Goal: Find specific page/section: Find specific page/section

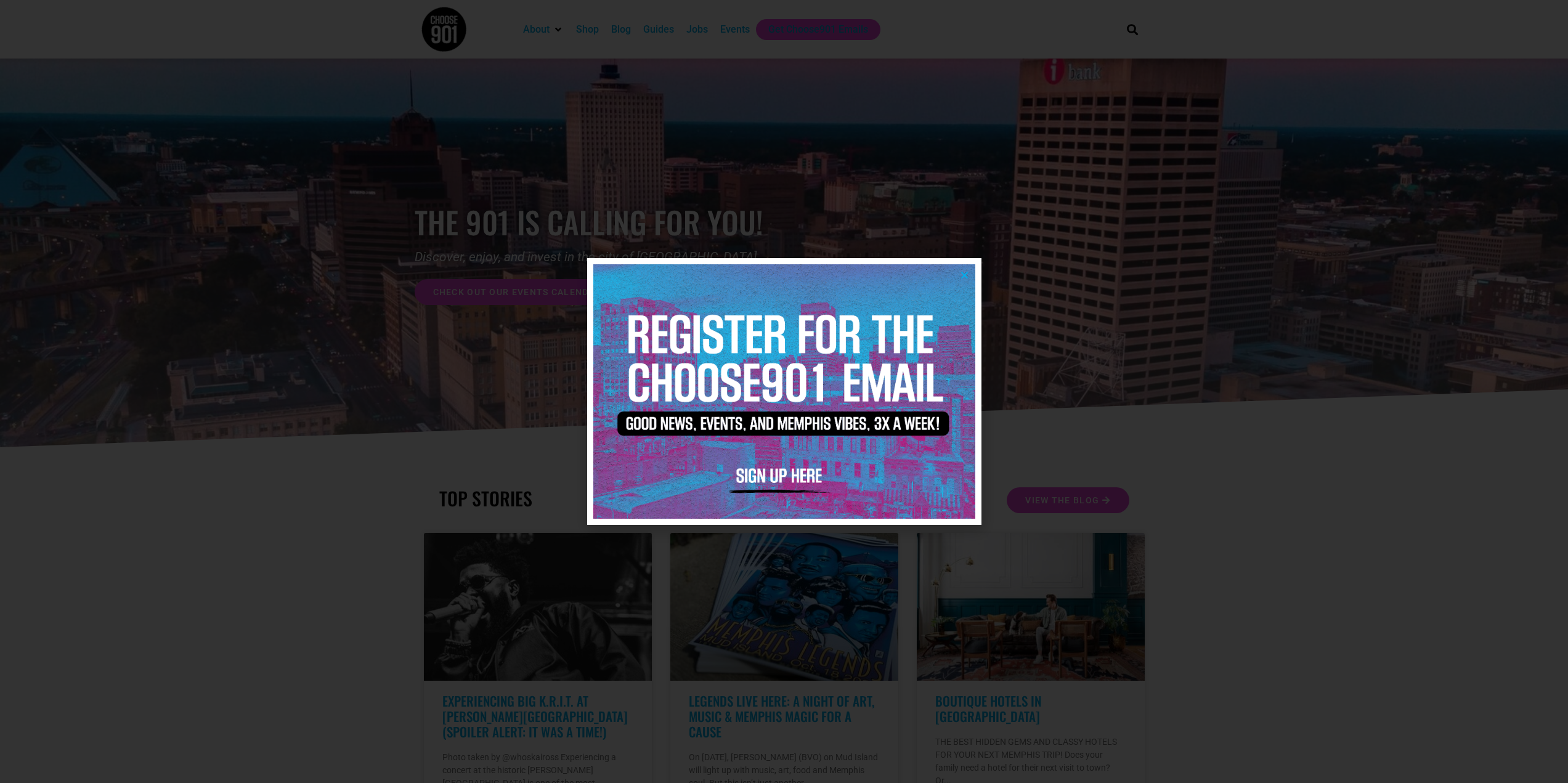
click at [179, 468] on div at bounding box center [784, 391] width 1568 height 783
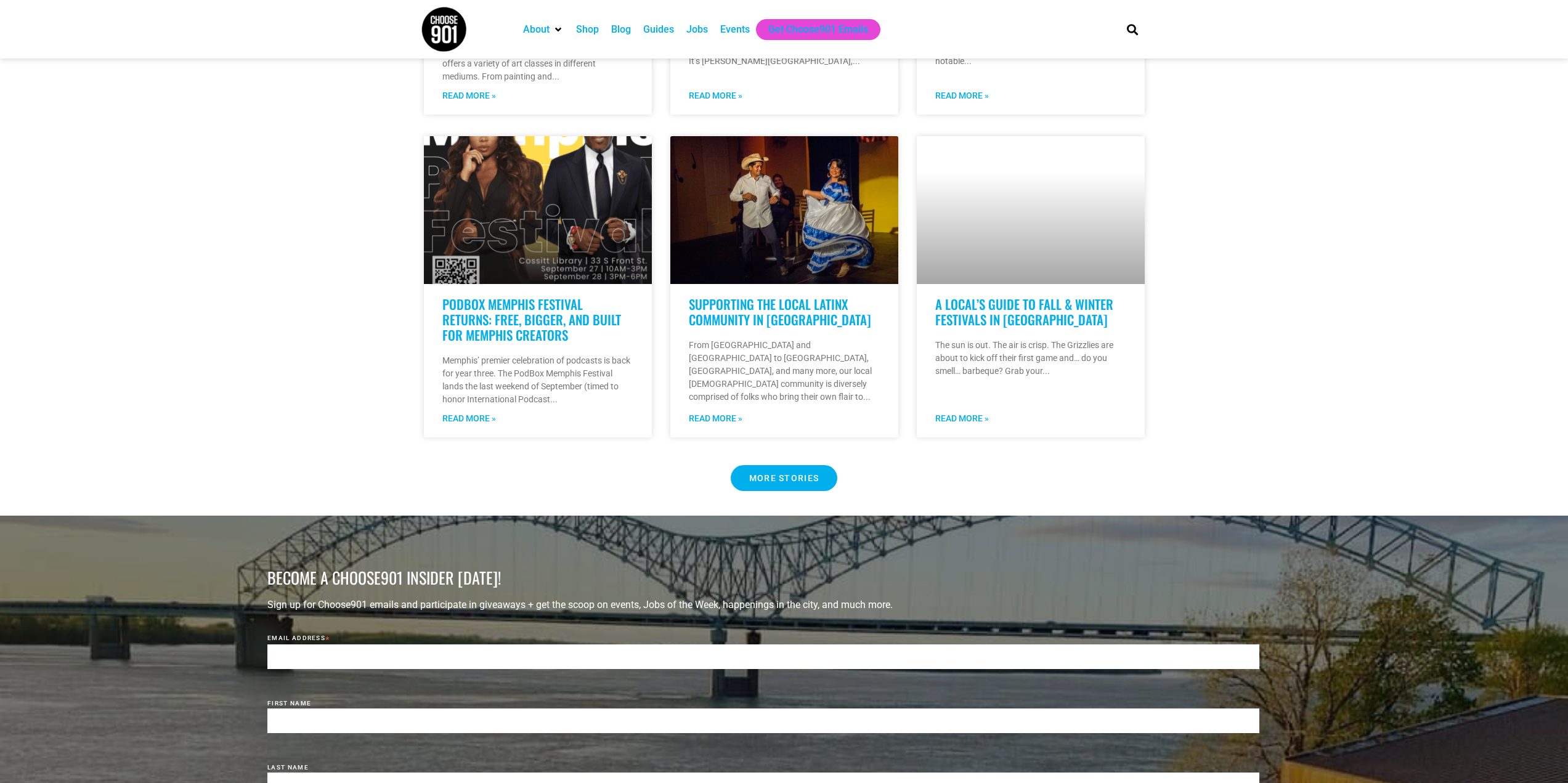
scroll to position [1016, 0]
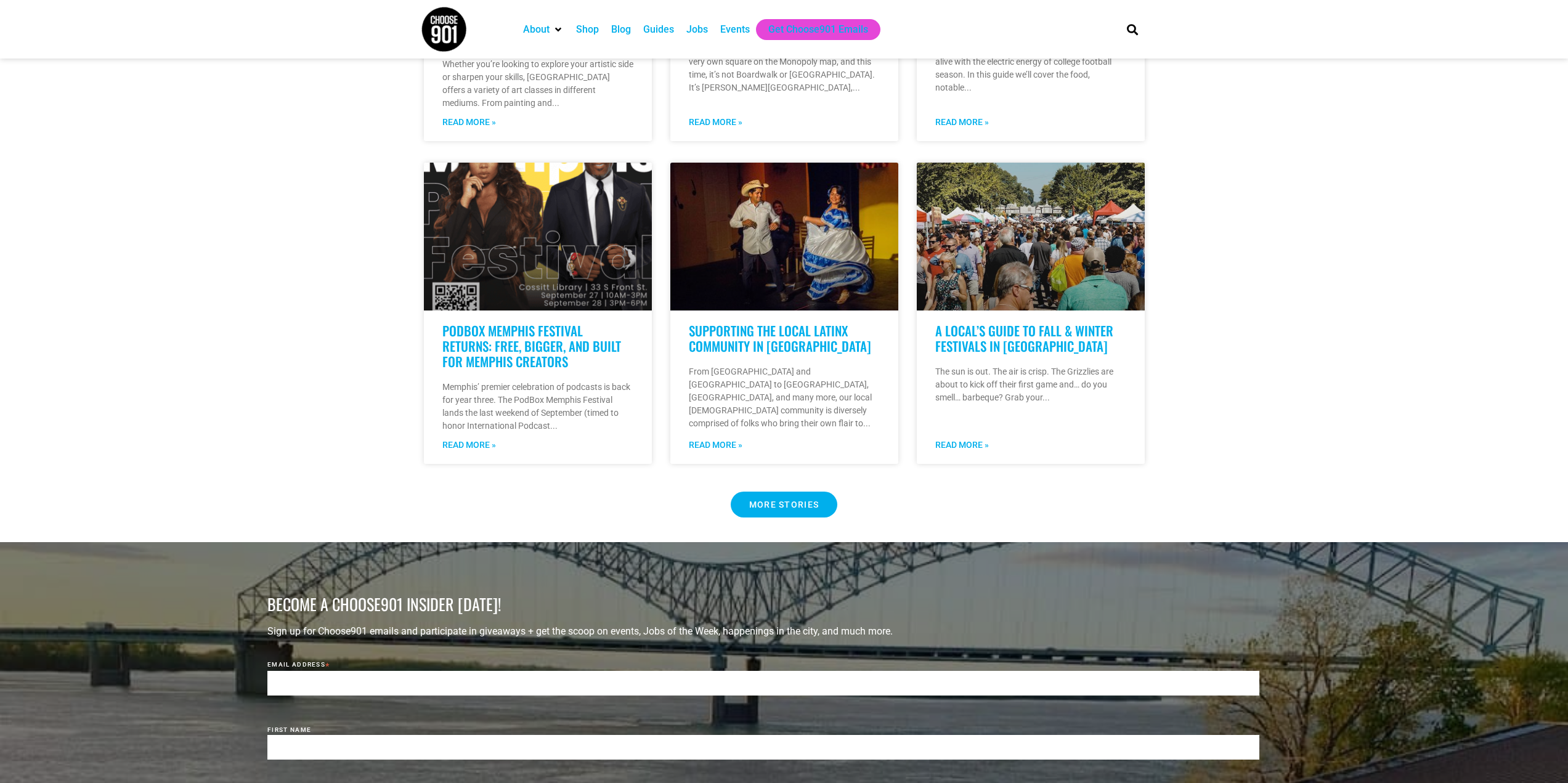
click at [741, 26] on div "Events" at bounding box center [735, 29] width 29 height 15
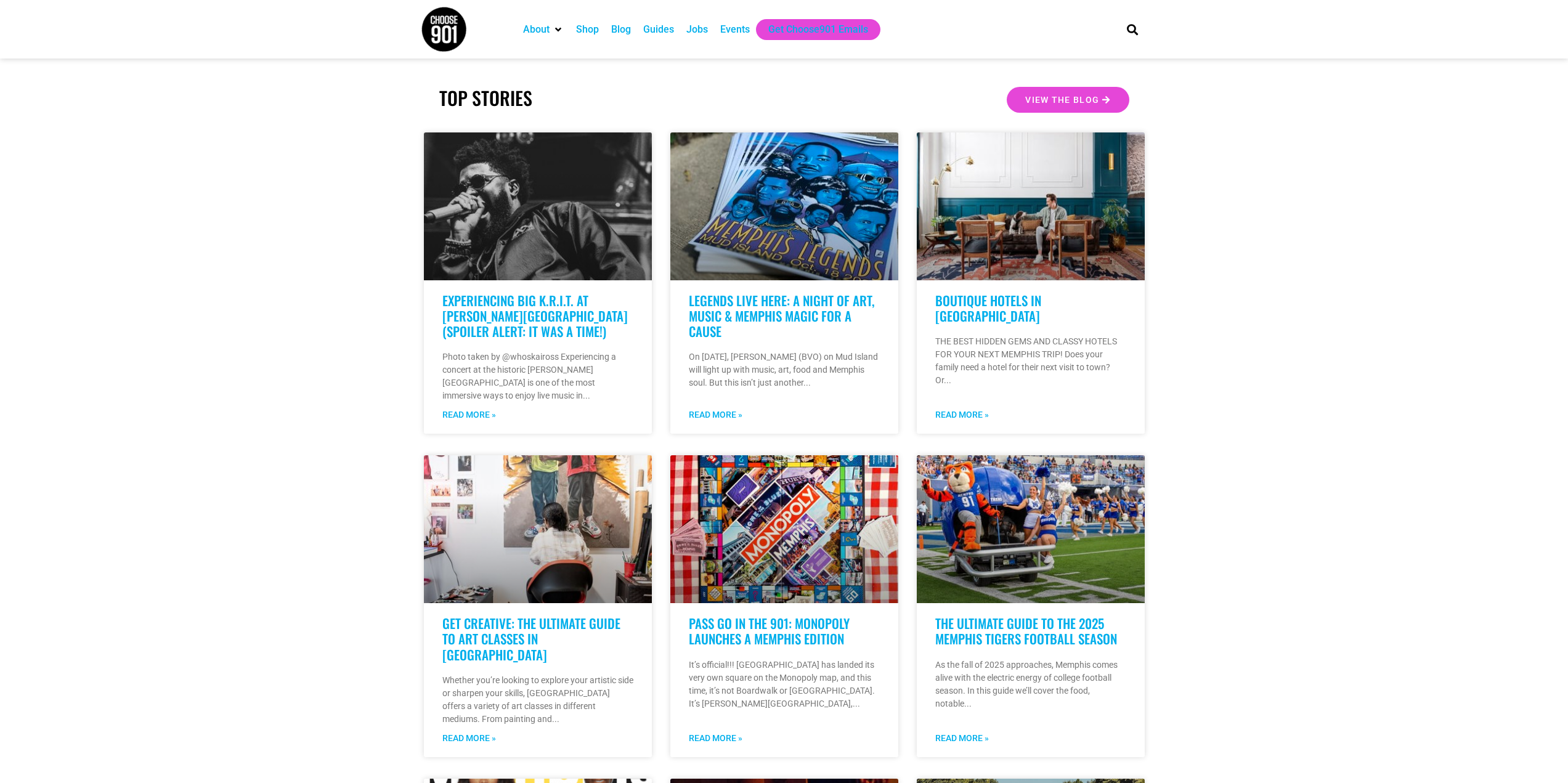
scroll to position [93, 0]
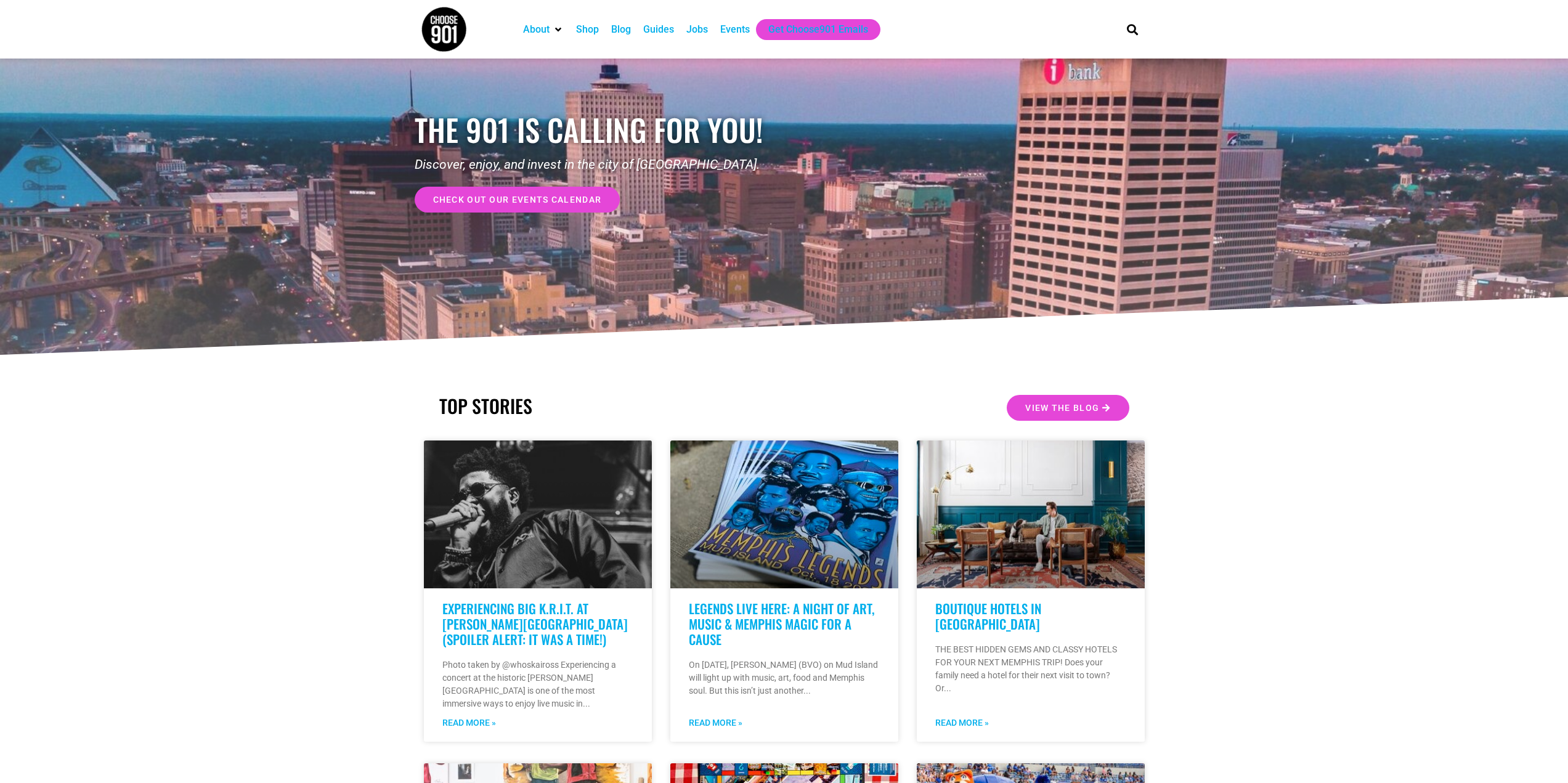
click at [724, 29] on div "Events" at bounding box center [735, 29] width 29 height 15
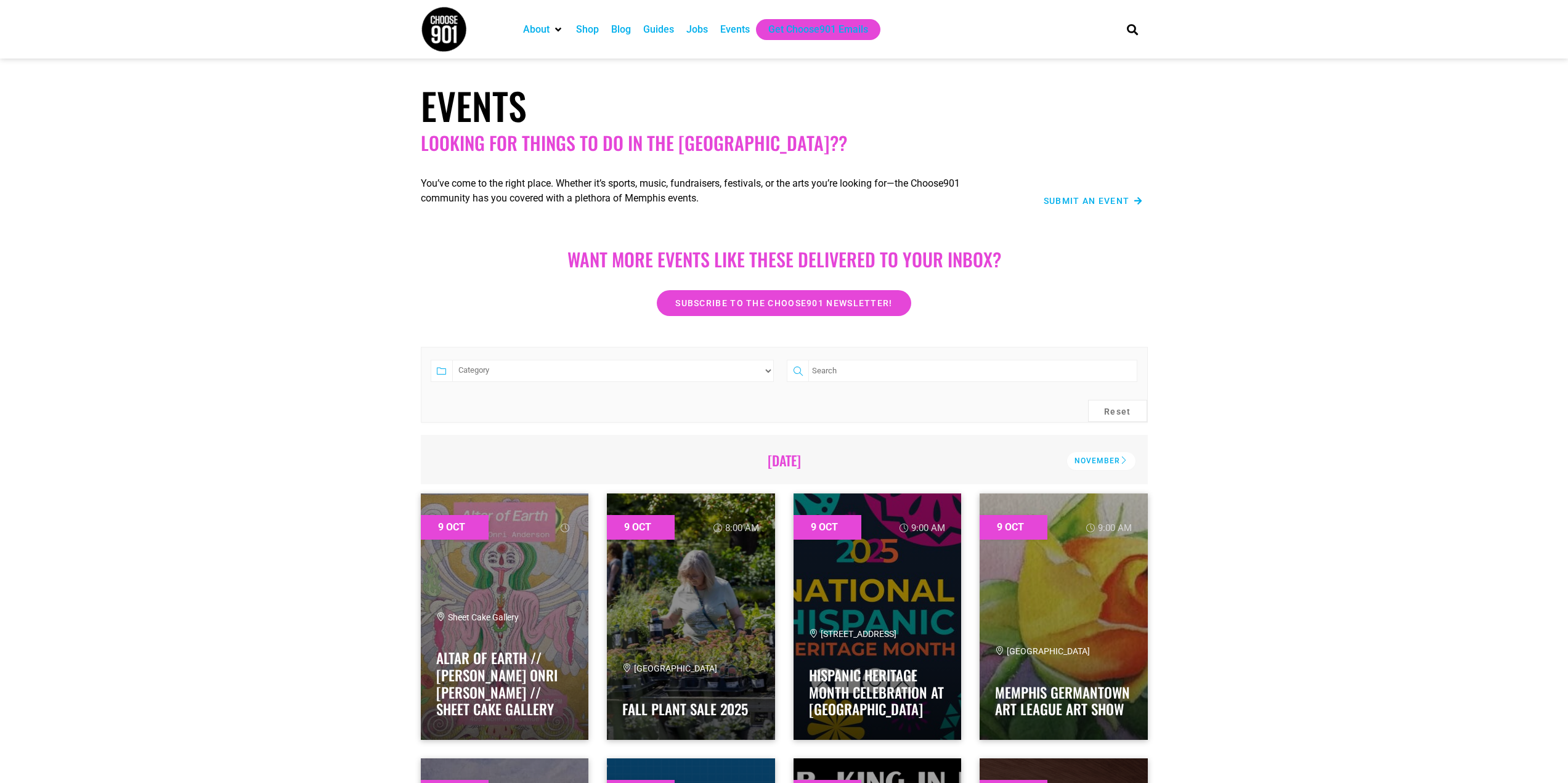
click at [858, 377] on input "search" at bounding box center [973, 370] width 329 height 22
type input "cars"
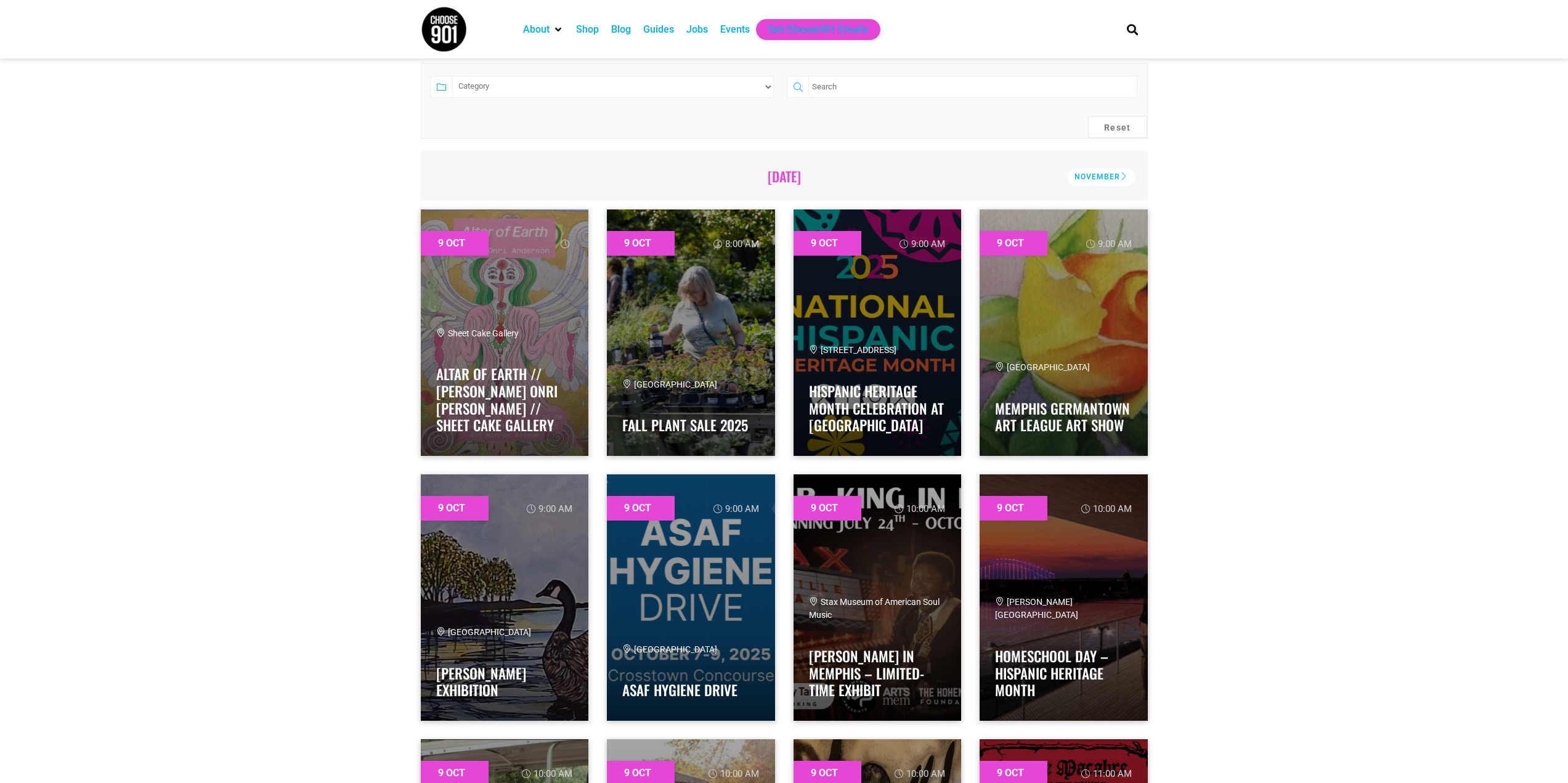
scroll to position [25487, 0]
